Goal: Unclear: Browse casually

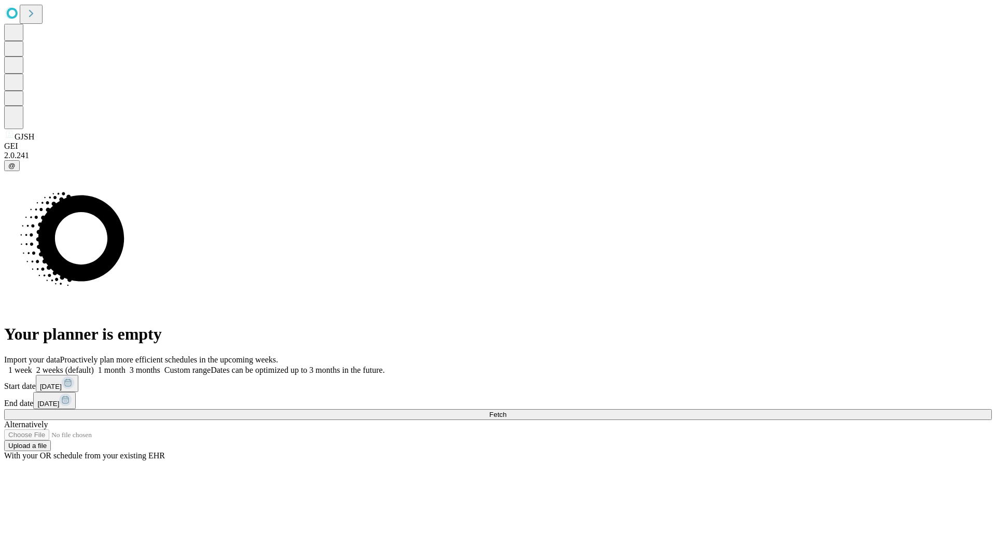
click at [507, 411] on span "Fetch" at bounding box center [497, 415] width 17 height 8
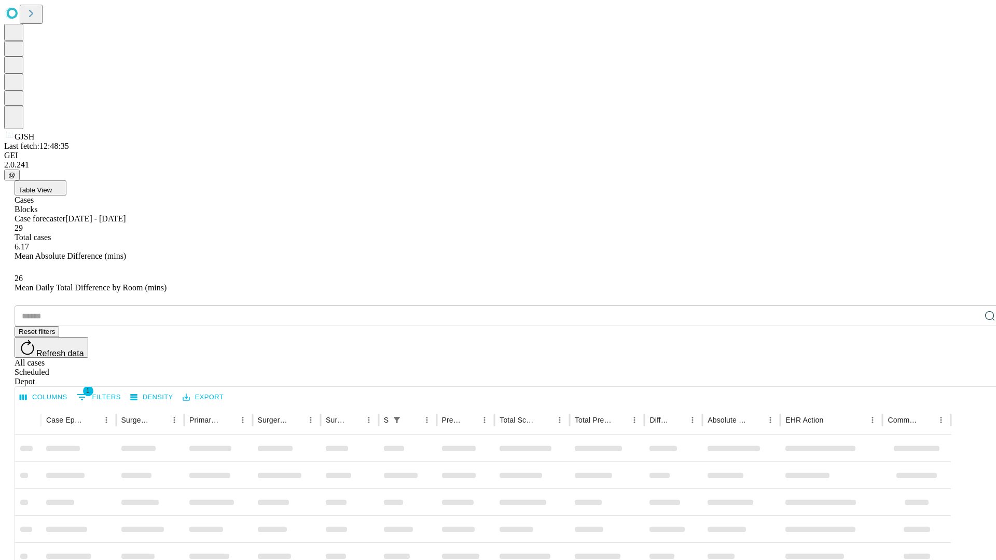
click at [969, 377] on div "Depot" at bounding box center [509, 381] width 988 height 9
